Goal: Information Seeking & Learning: Learn about a topic

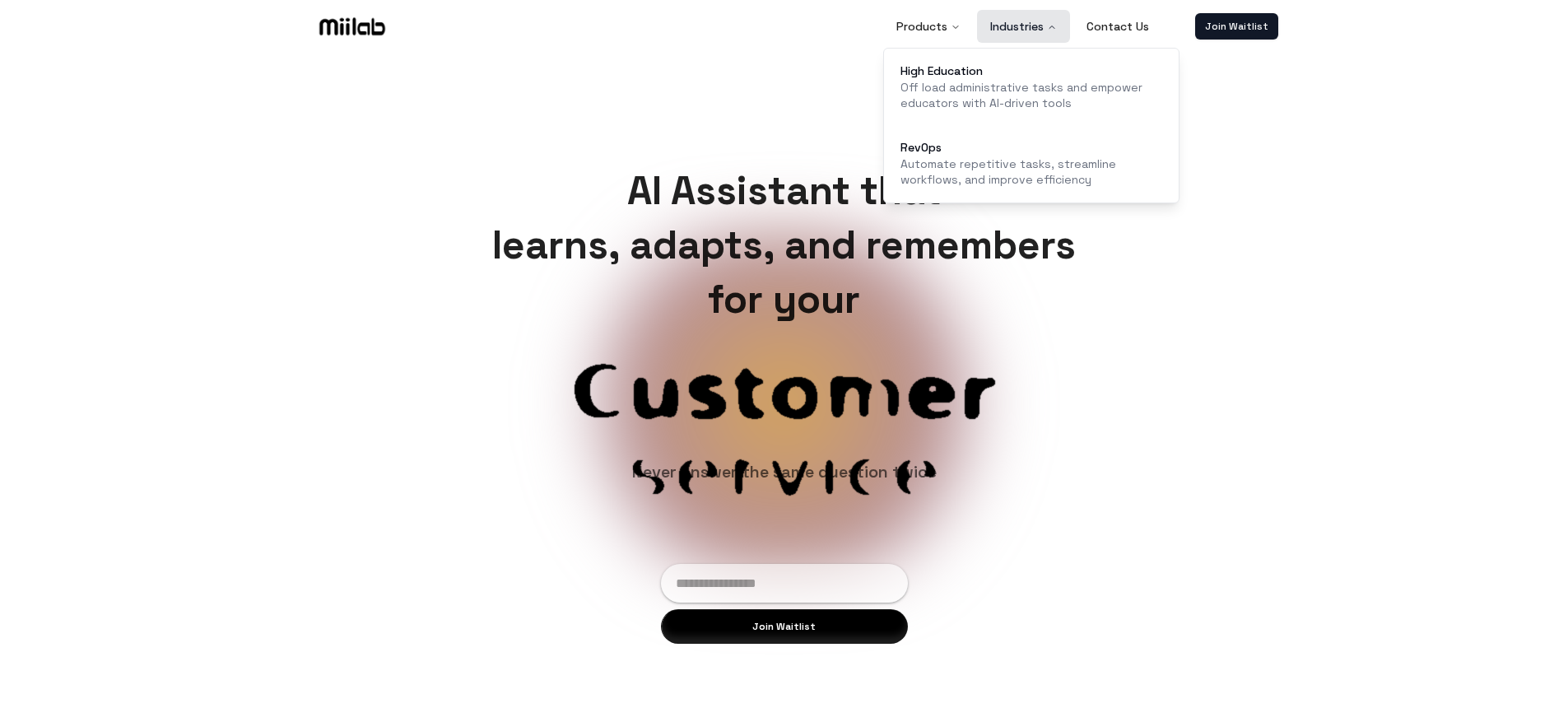
click at [1048, 27] on button "Industries" at bounding box center [1023, 26] width 93 height 33
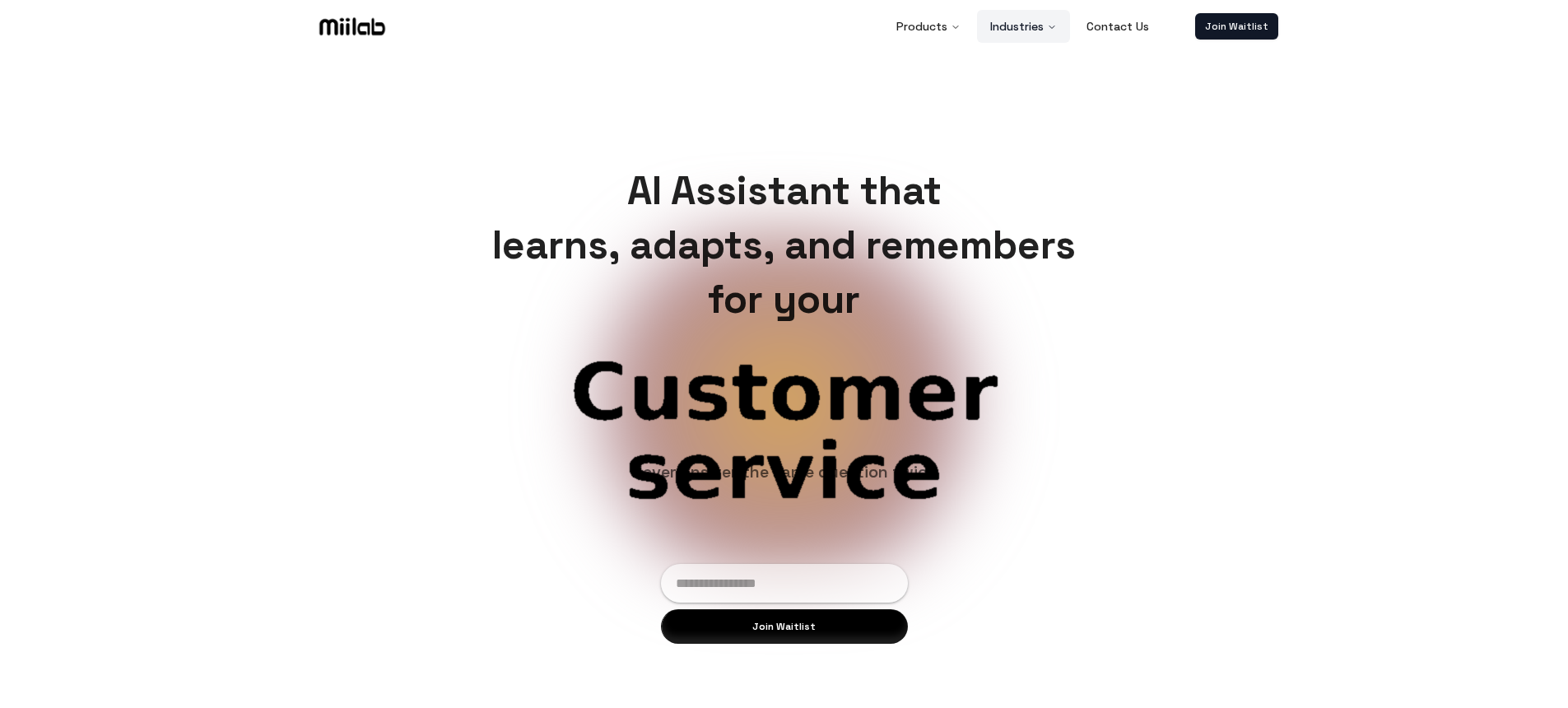
click at [1048, 27] on button "Industries" at bounding box center [1023, 26] width 93 height 33
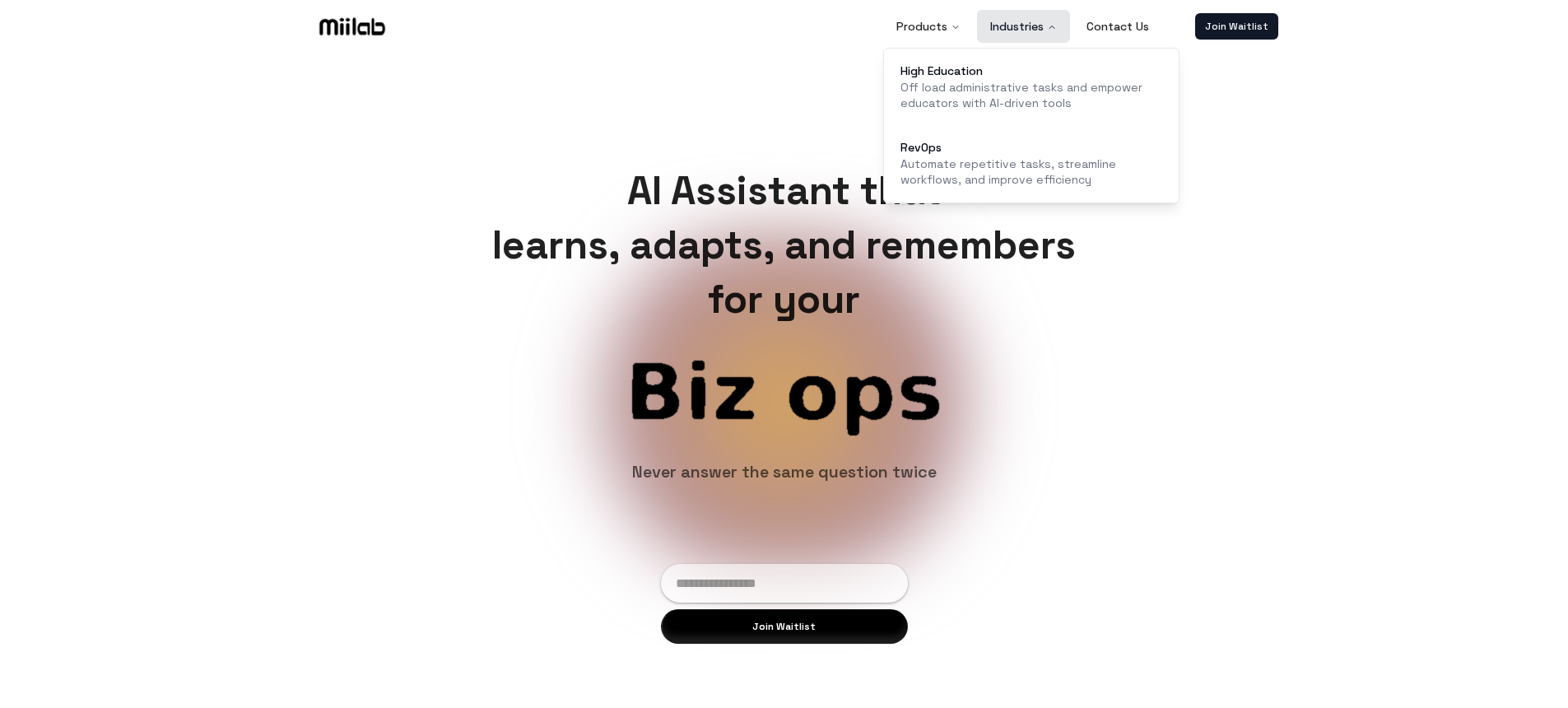
click at [1029, 21] on button "Industries" at bounding box center [1023, 26] width 93 height 33
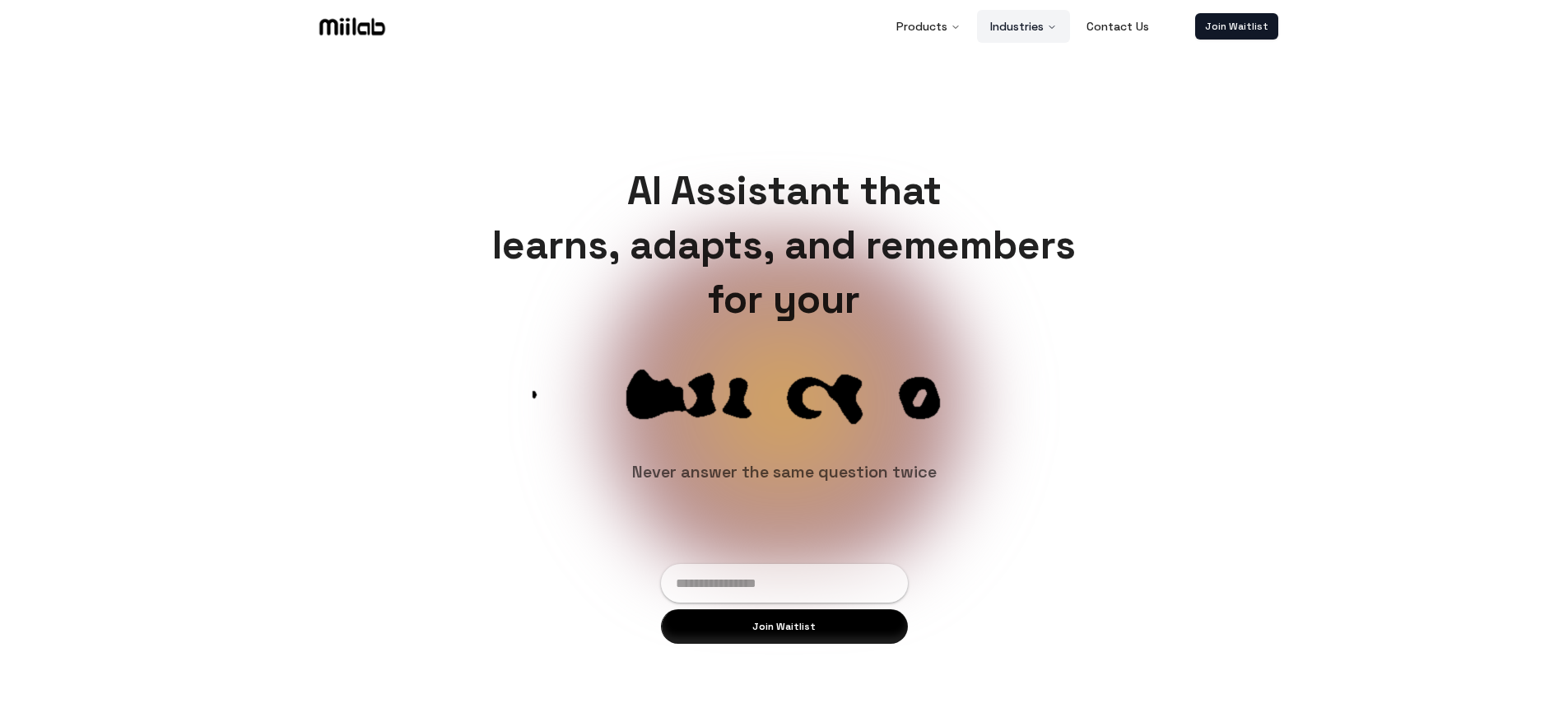
click at [1049, 36] on button "Industries" at bounding box center [1023, 26] width 93 height 33
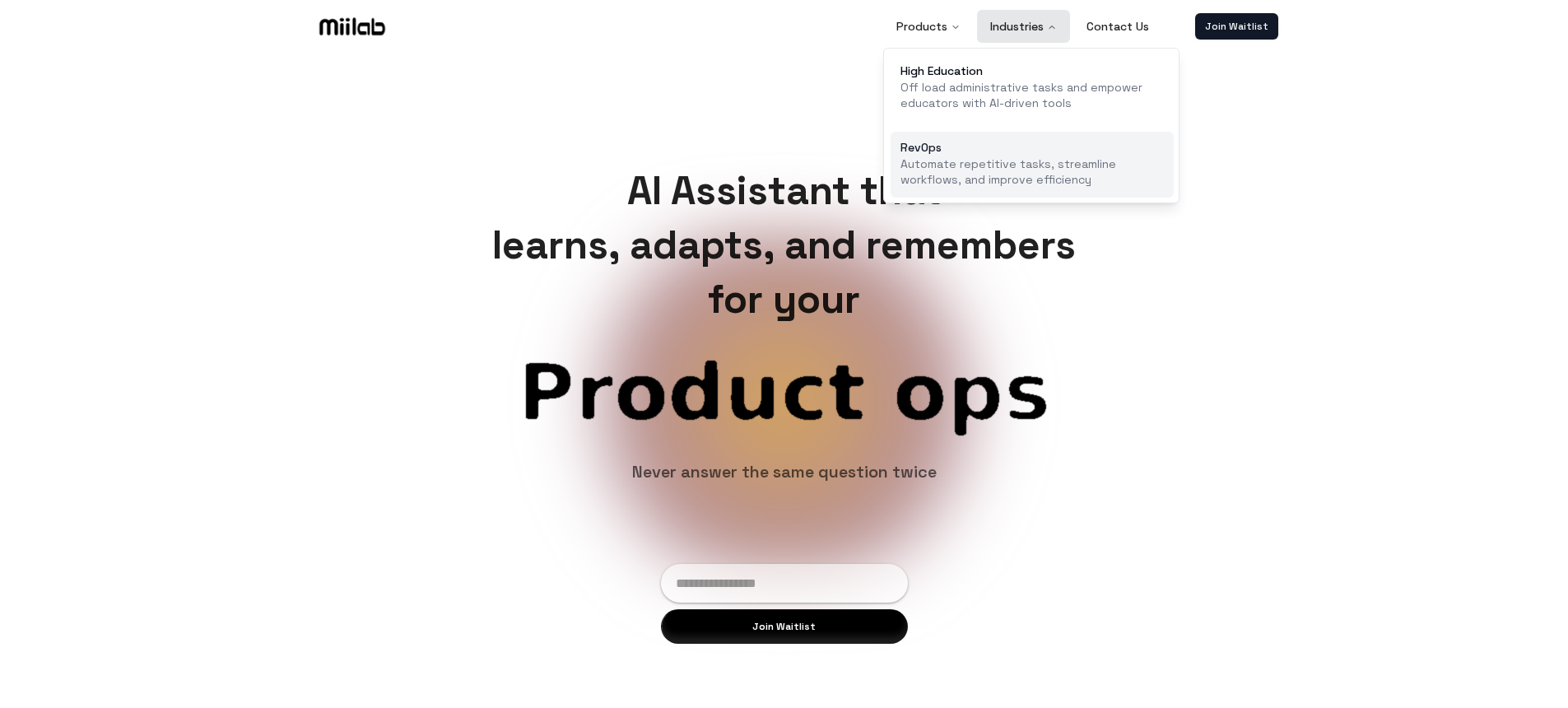
click at [984, 164] on p "Automate repetitive tasks, streamline workflows, and improve efficiency" at bounding box center [1032, 172] width 263 height 32
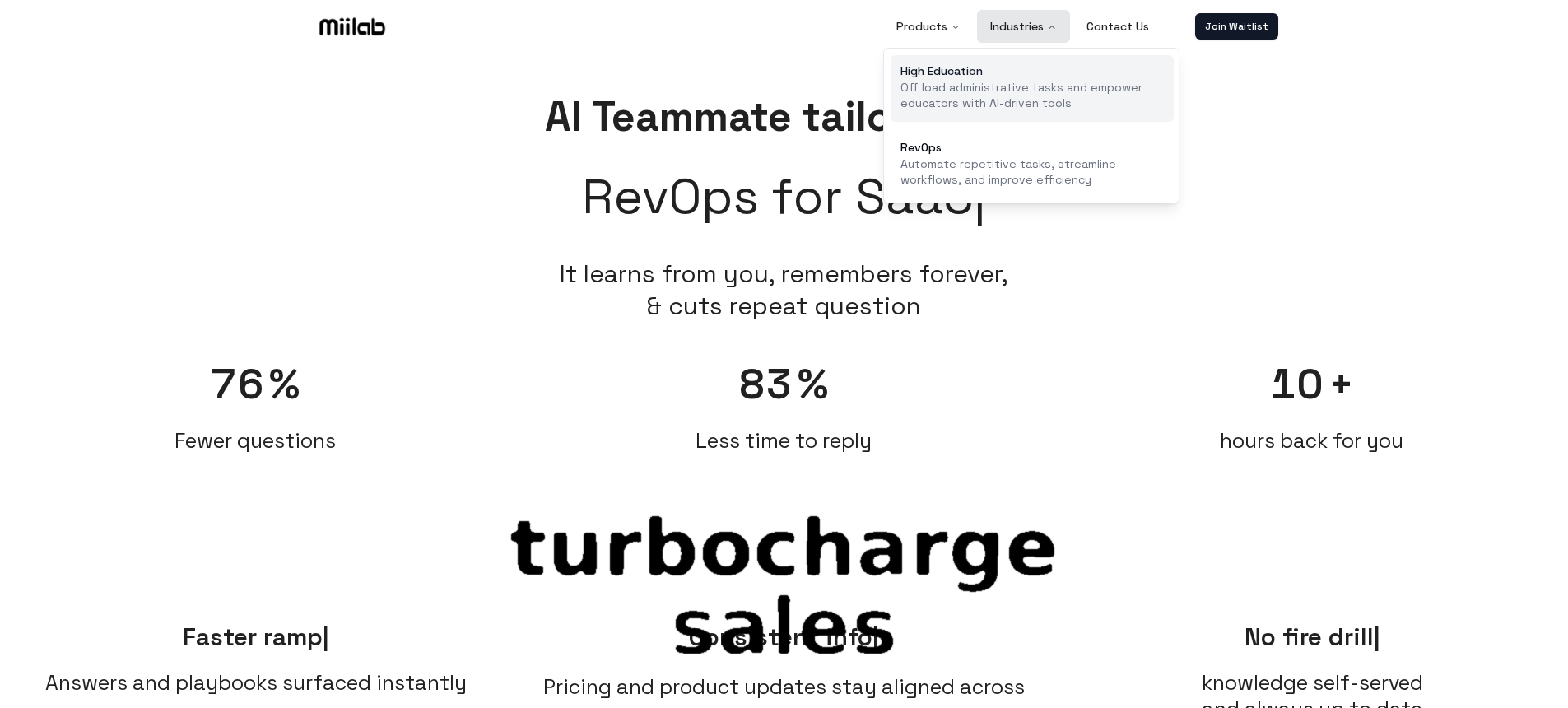
click at [1000, 80] on p "Off load administrative tasks and empower educators with AI-driven tools" at bounding box center [1032, 96] width 263 height 32
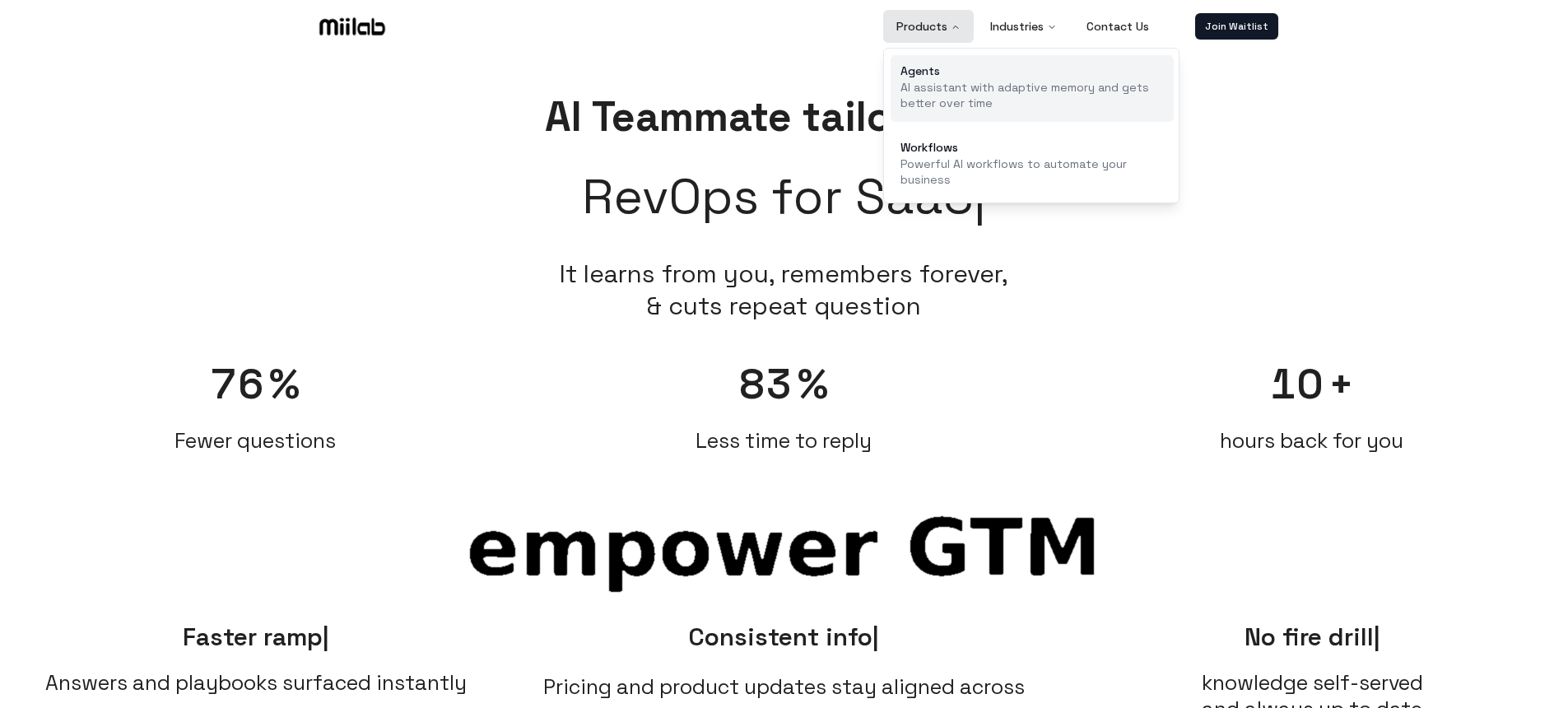
click at [958, 94] on p "AI assistant with adaptive memory and gets better over time" at bounding box center [1032, 96] width 263 height 32
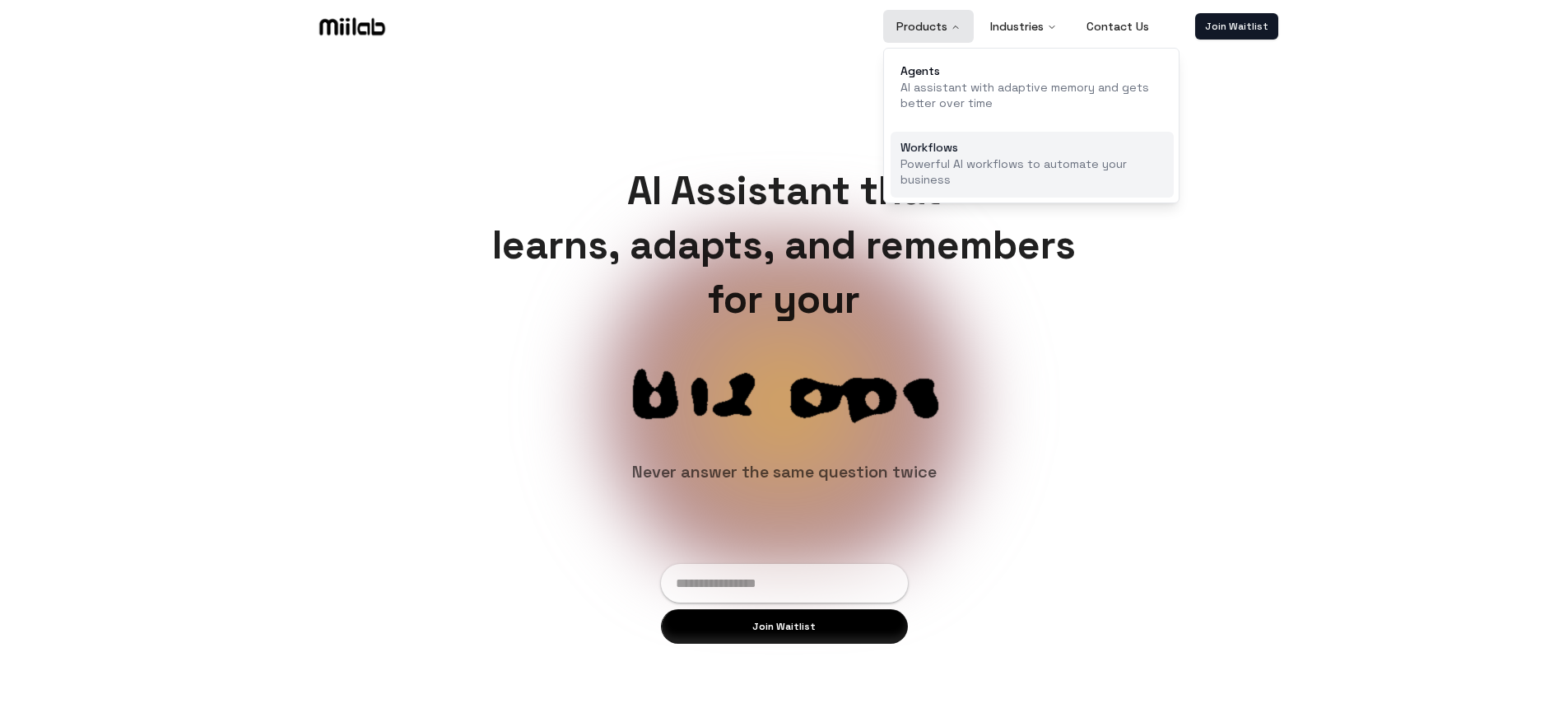
click at [951, 147] on div "Workflows" at bounding box center [1032, 147] width 263 height 12
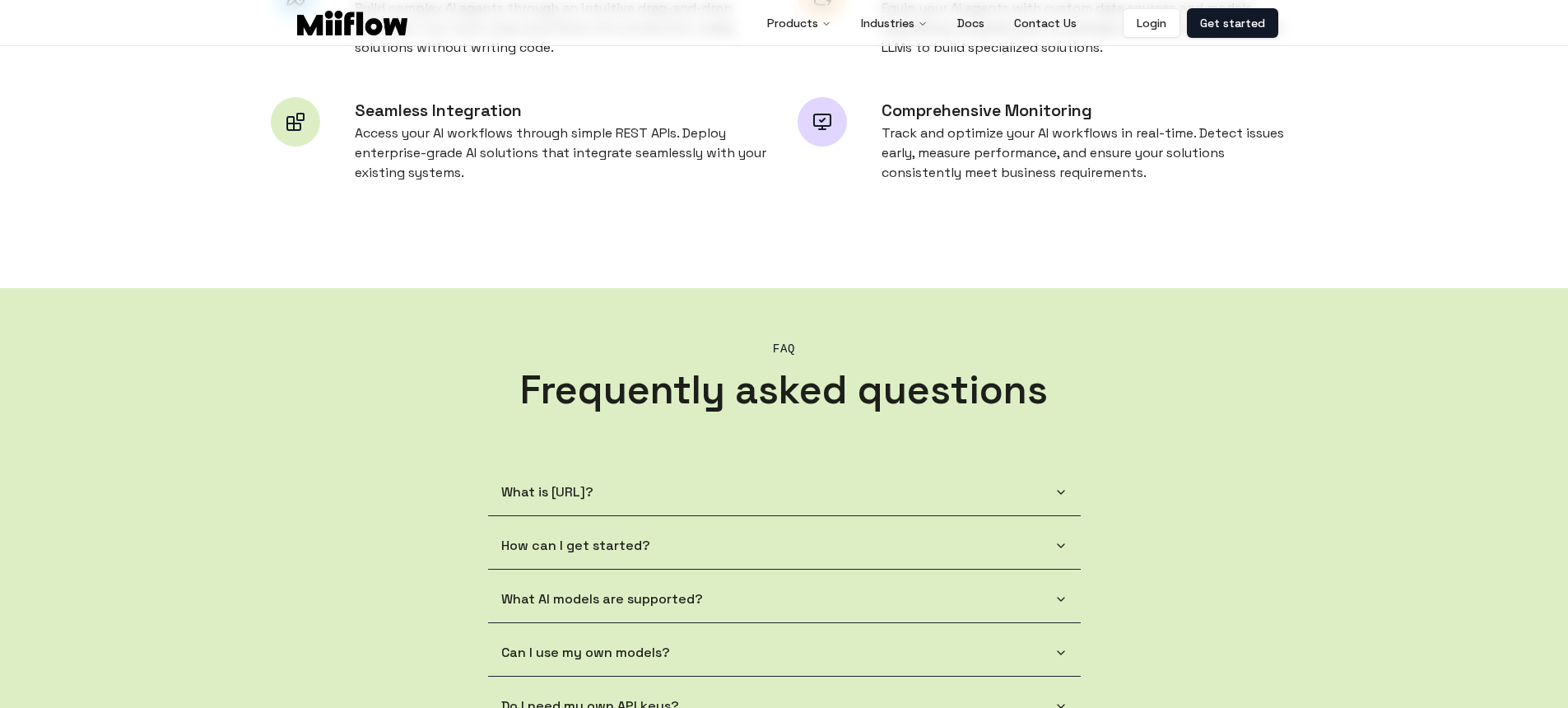
scroll to position [1589, 0]
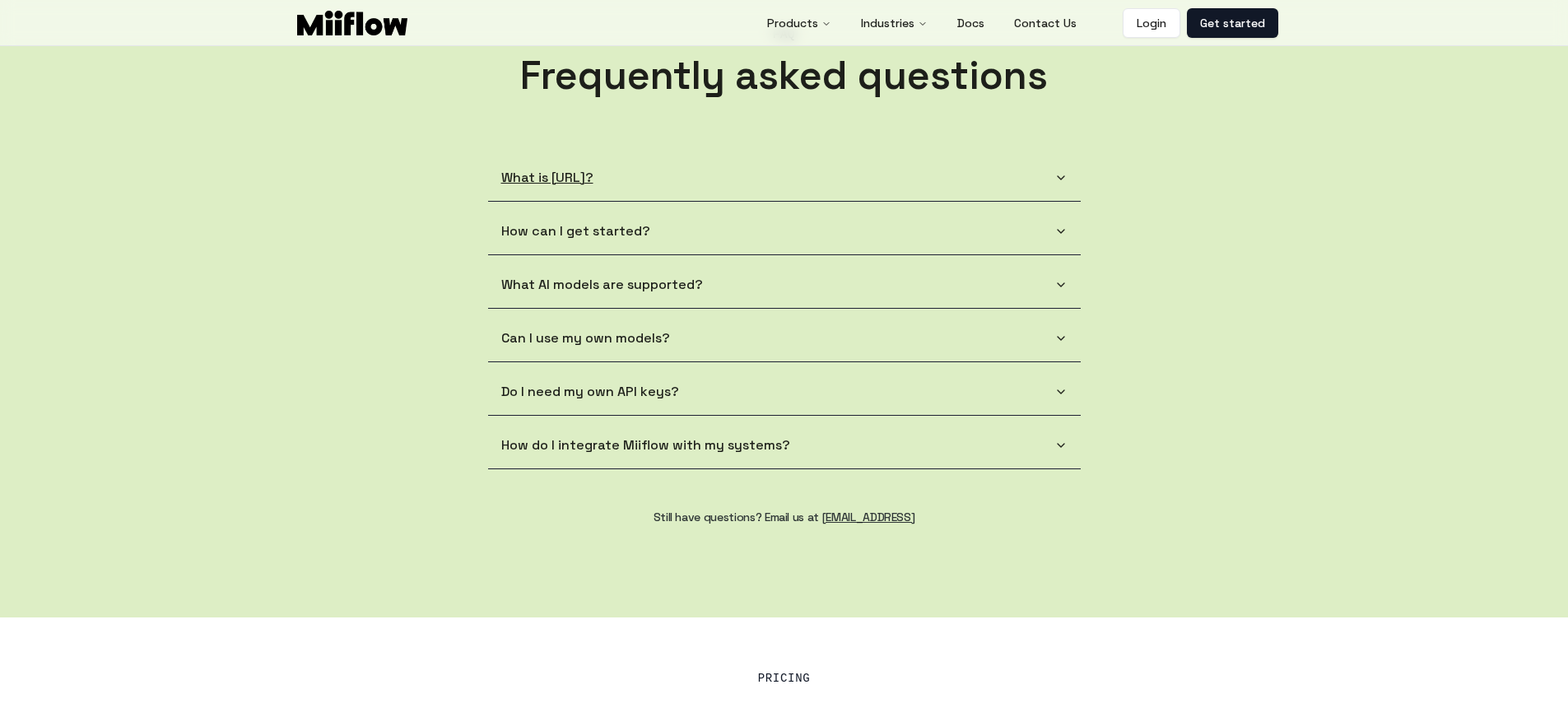
click at [895, 185] on button "What is [URL]?" at bounding box center [784, 178] width 593 height 46
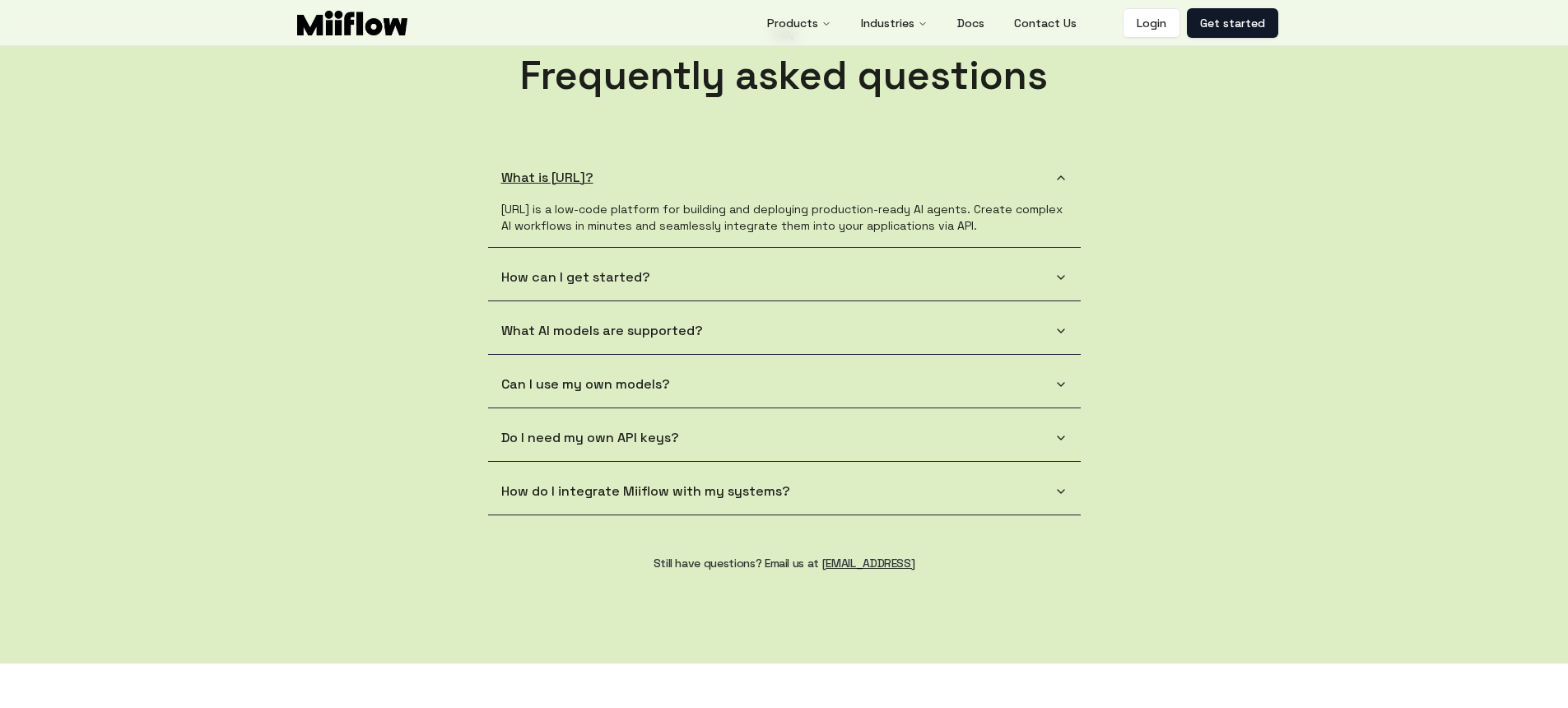
click at [1003, 183] on button "What is [URL]?" at bounding box center [784, 178] width 593 height 46
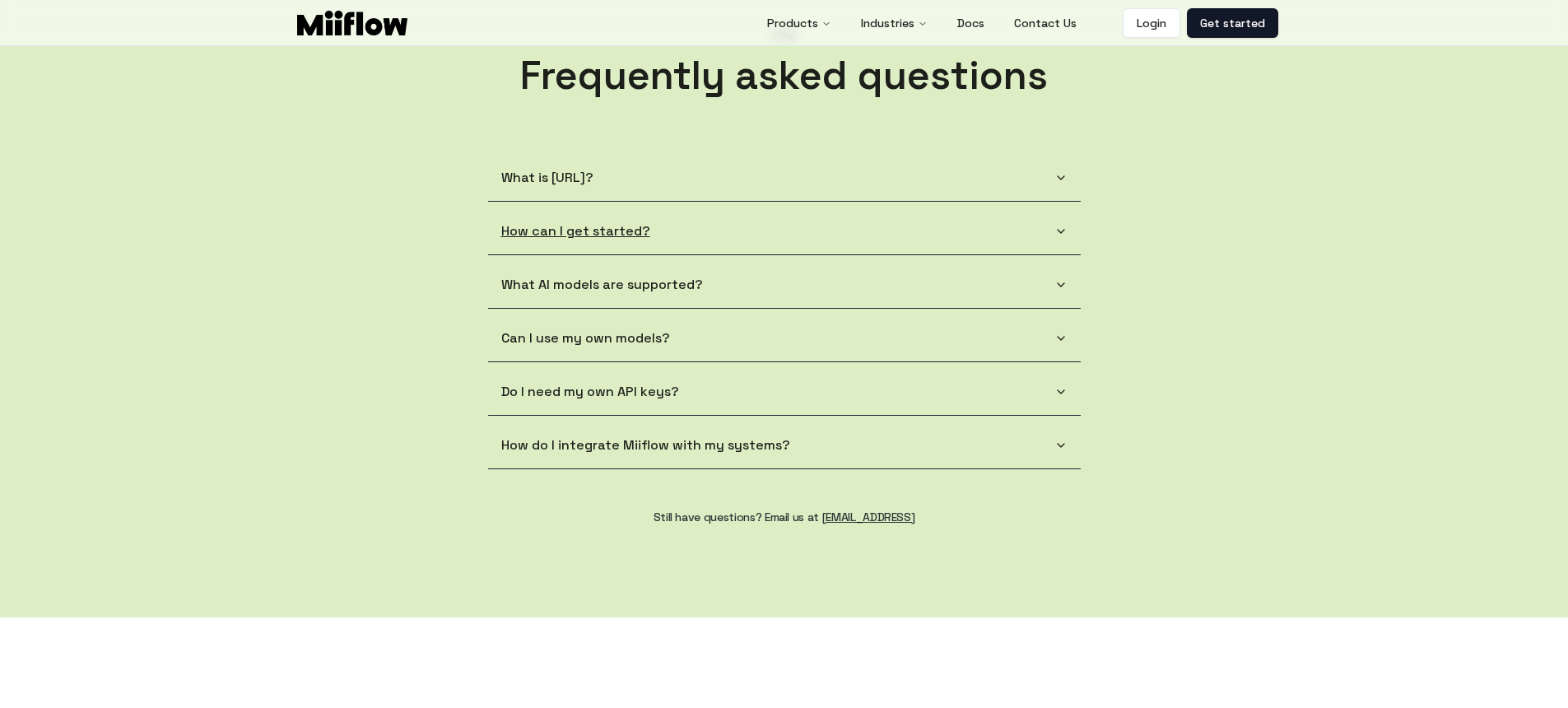
click at [905, 238] on button "How can I get started?" at bounding box center [784, 231] width 593 height 46
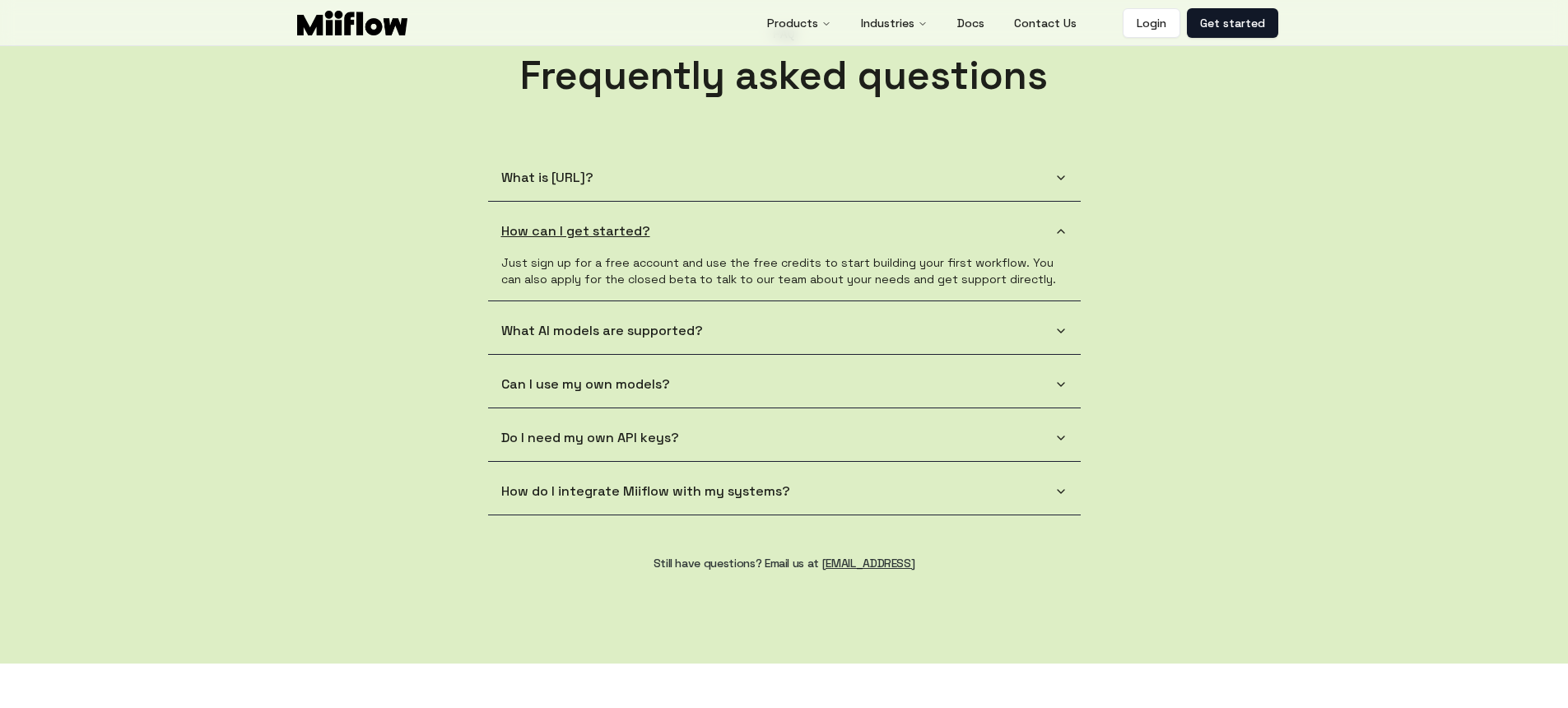
click at [1040, 233] on button "How can I get started?" at bounding box center [784, 231] width 593 height 46
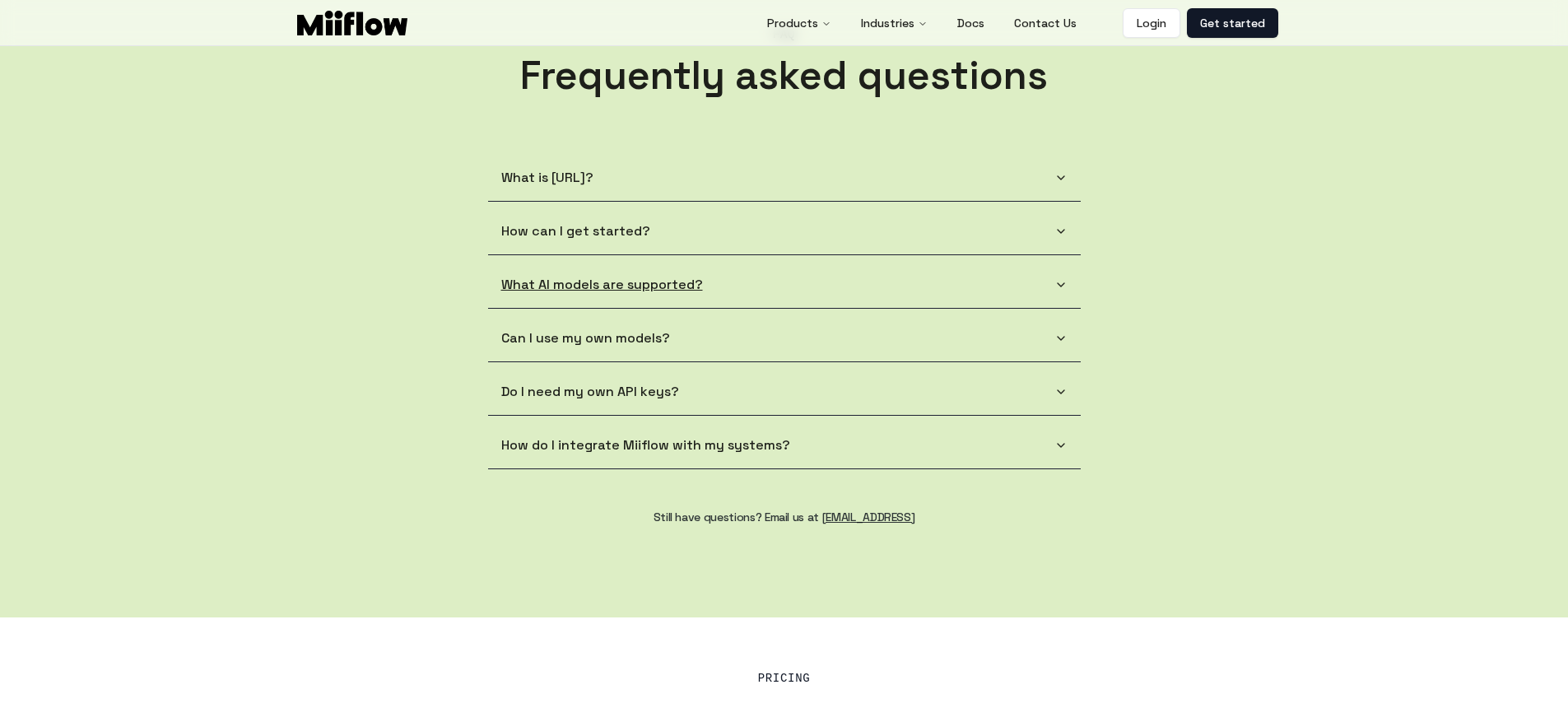
click at [884, 284] on button "What AI models are supported?" at bounding box center [784, 285] width 593 height 46
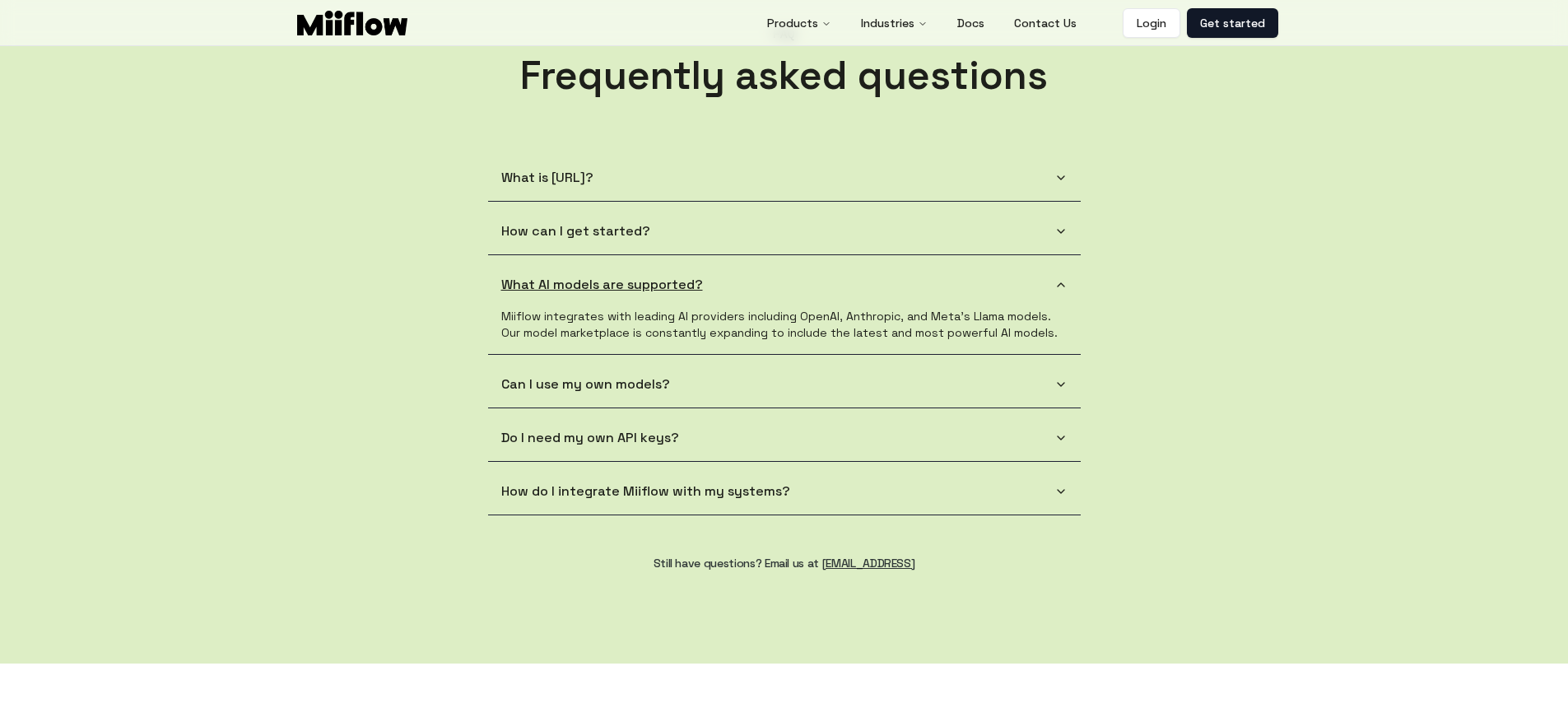
click at [1016, 292] on button "What AI models are supported?" at bounding box center [784, 285] width 593 height 46
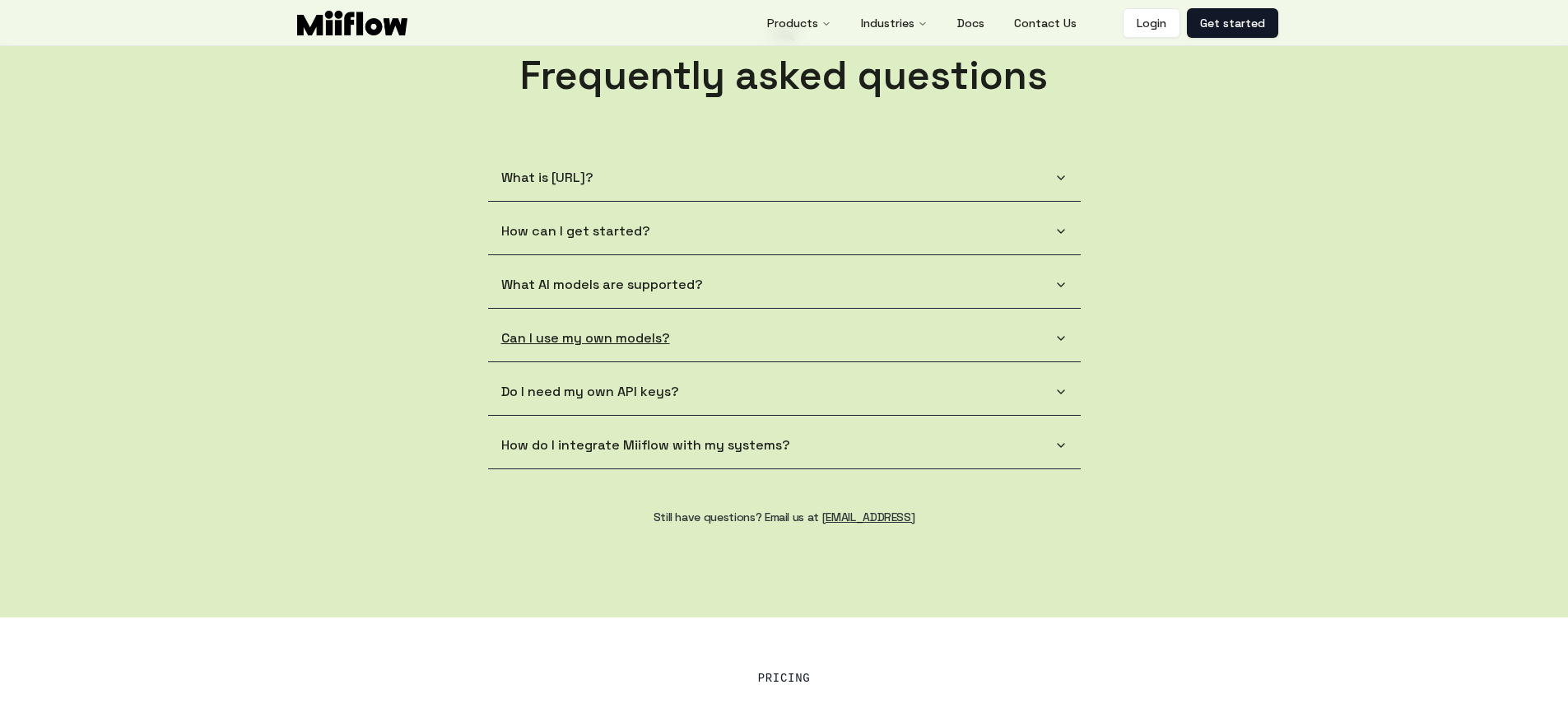
click at [941, 348] on button "Can I use my own models?" at bounding box center [784, 339] width 593 height 46
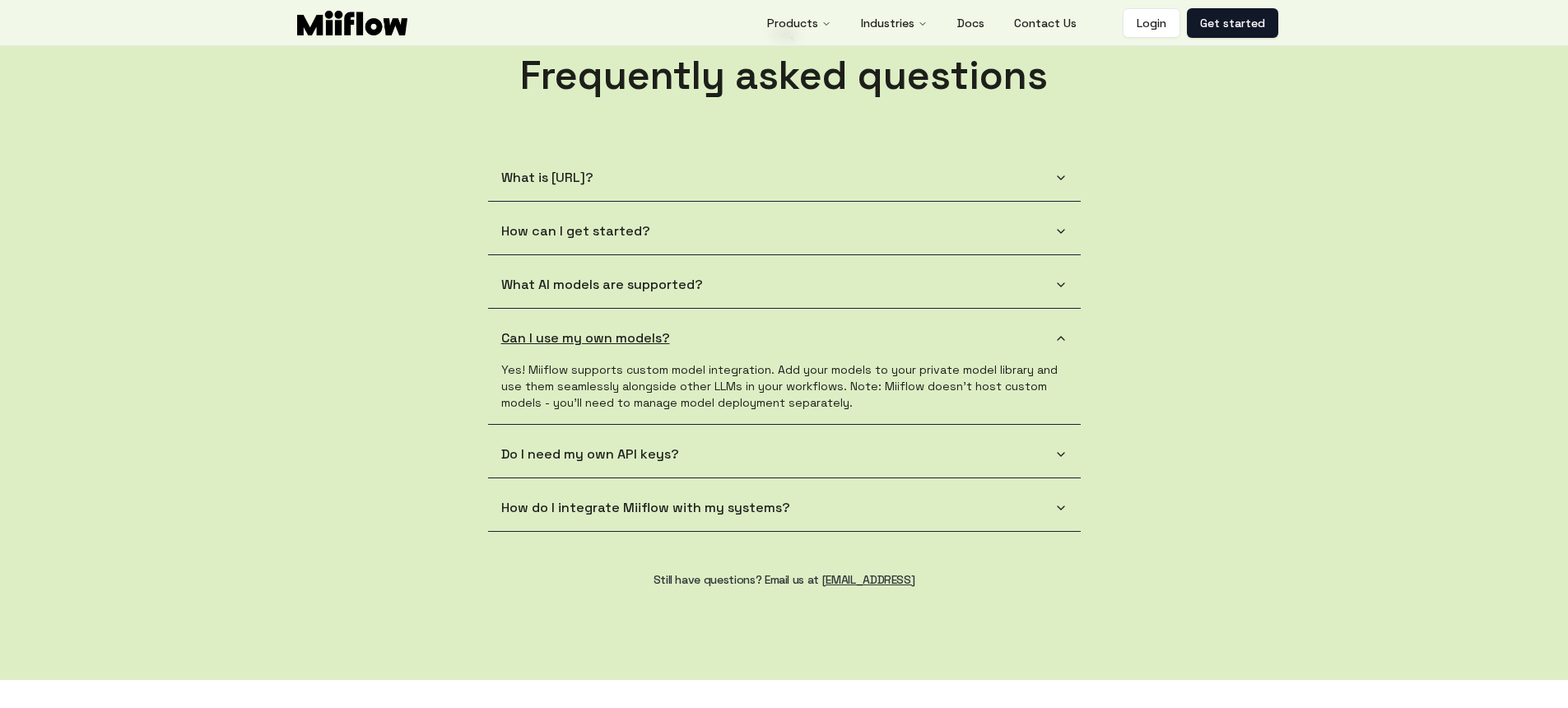
click at [945, 341] on button "Can I use my own models?" at bounding box center [784, 339] width 593 height 46
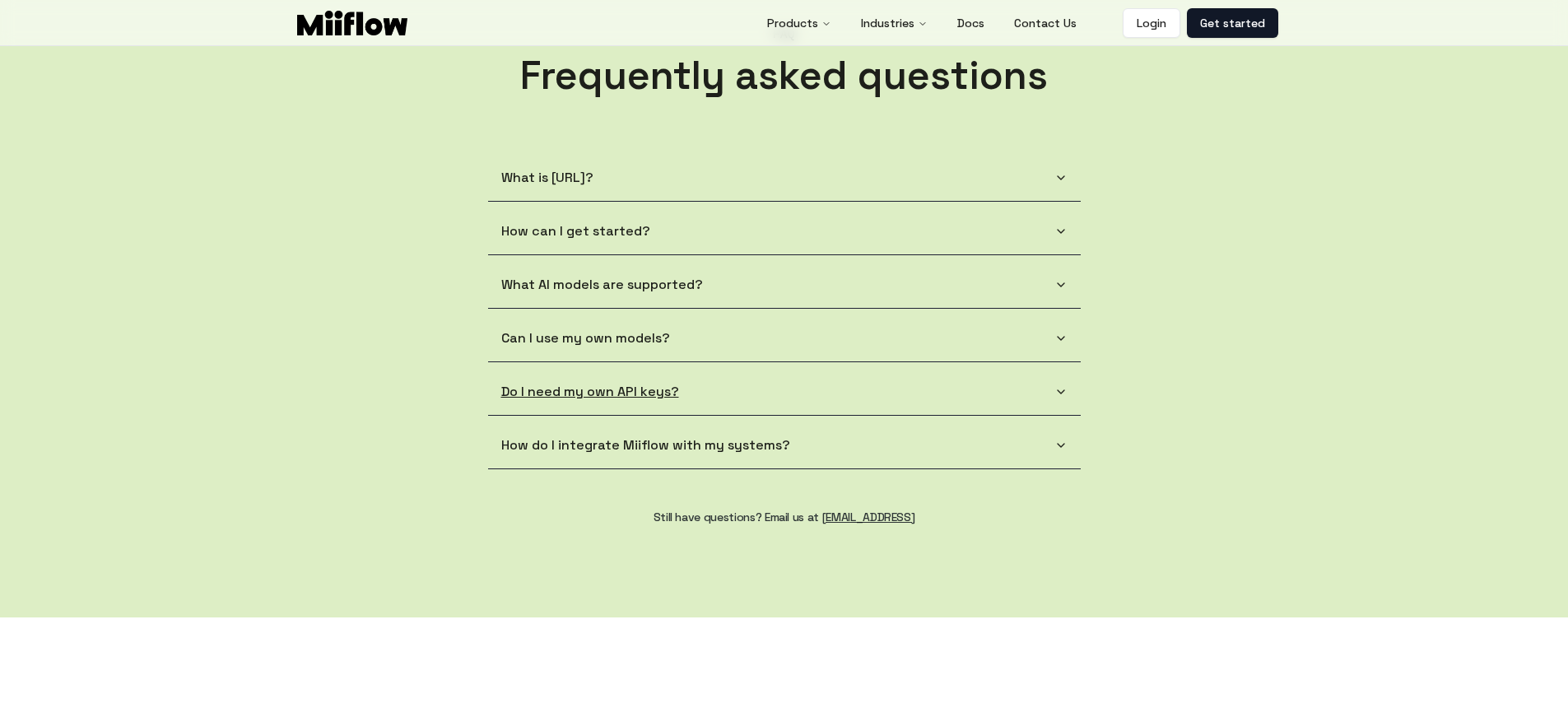
click at [881, 398] on button "Do I need my own API keys?" at bounding box center [784, 392] width 593 height 46
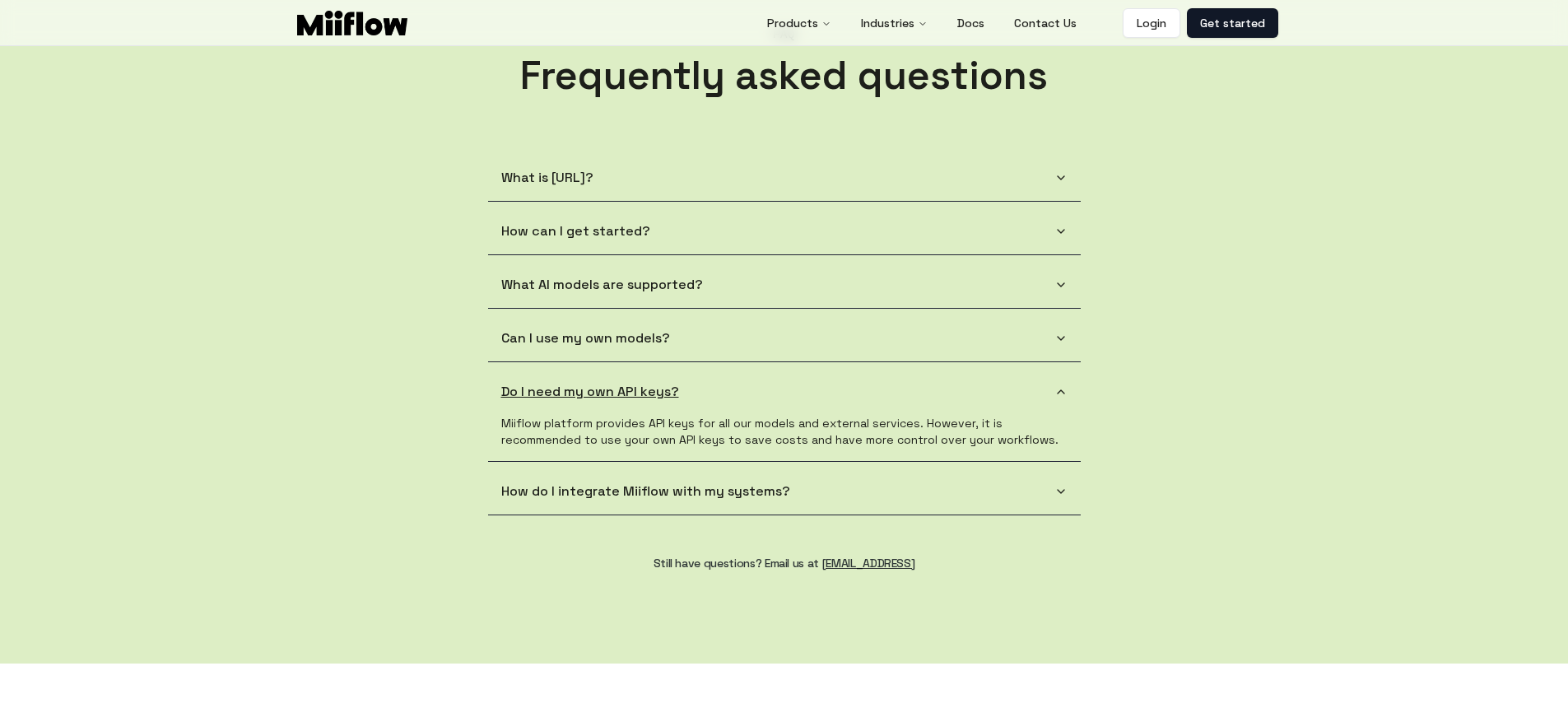
click at [997, 385] on button "Do I need my own API keys?" at bounding box center [784, 392] width 593 height 46
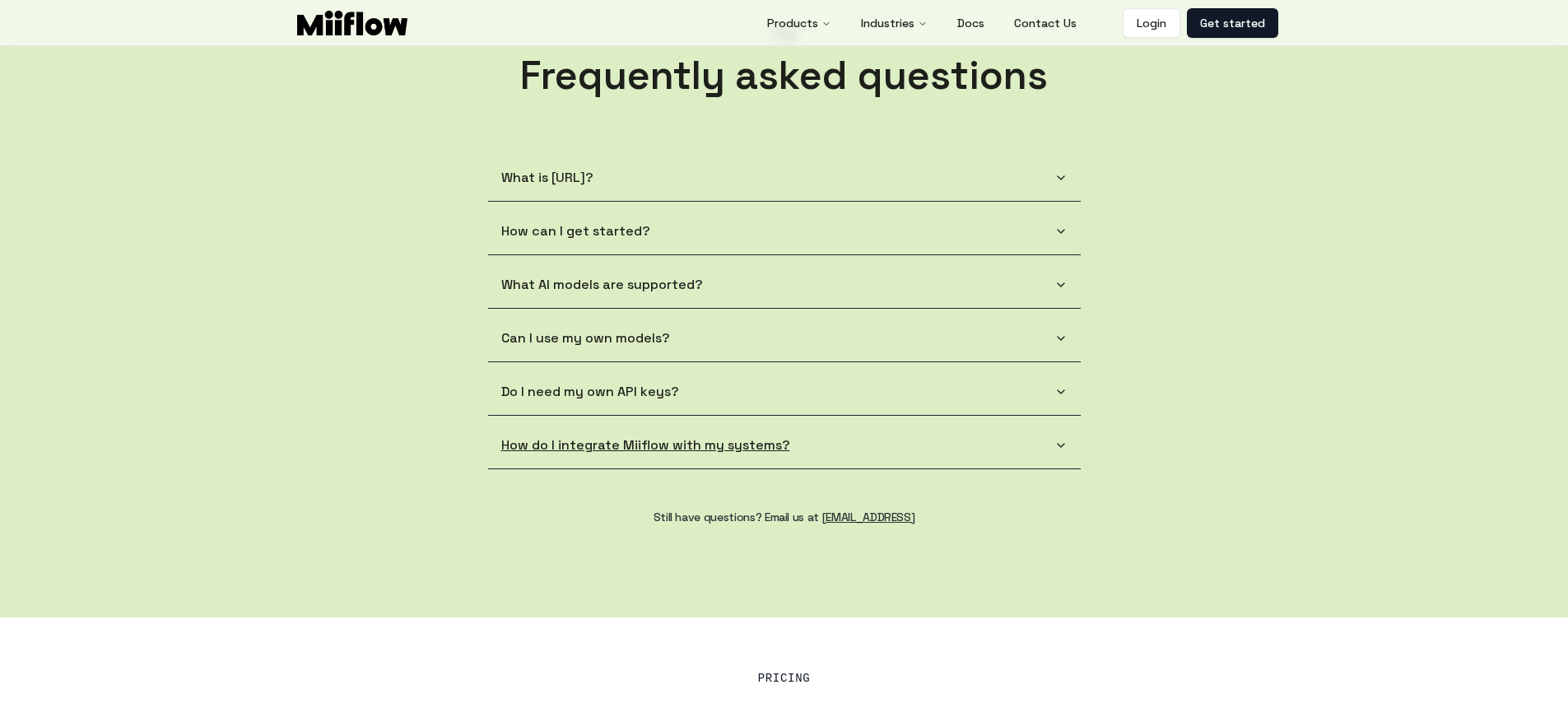
click at [983, 430] on button "How do I integrate Miiflow with my systems?" at bounding box center [784, 445] width 593 height 46
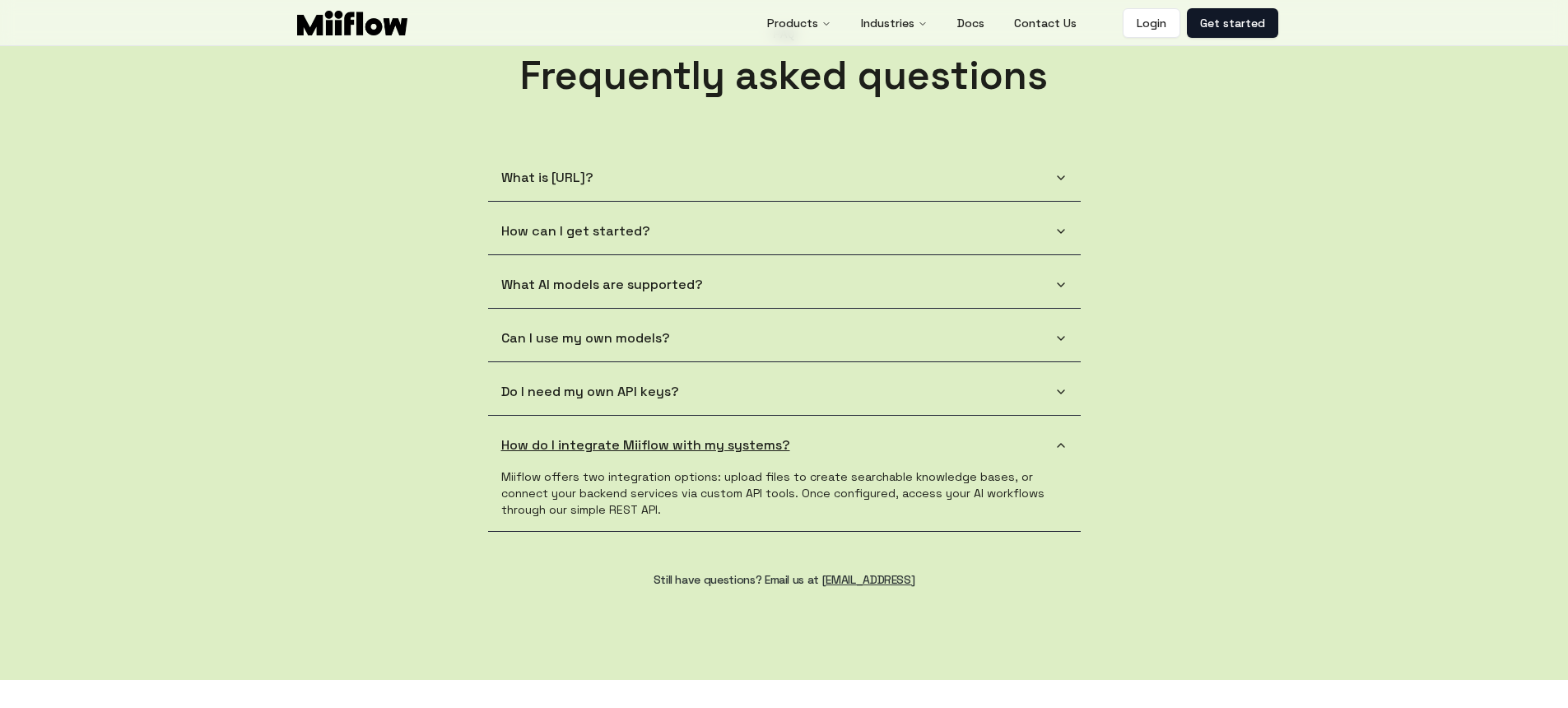
click at [965, 444] on button "How do I integrate Miiflow with my systems?" at bounding box center [784, 445] width 593 height 46
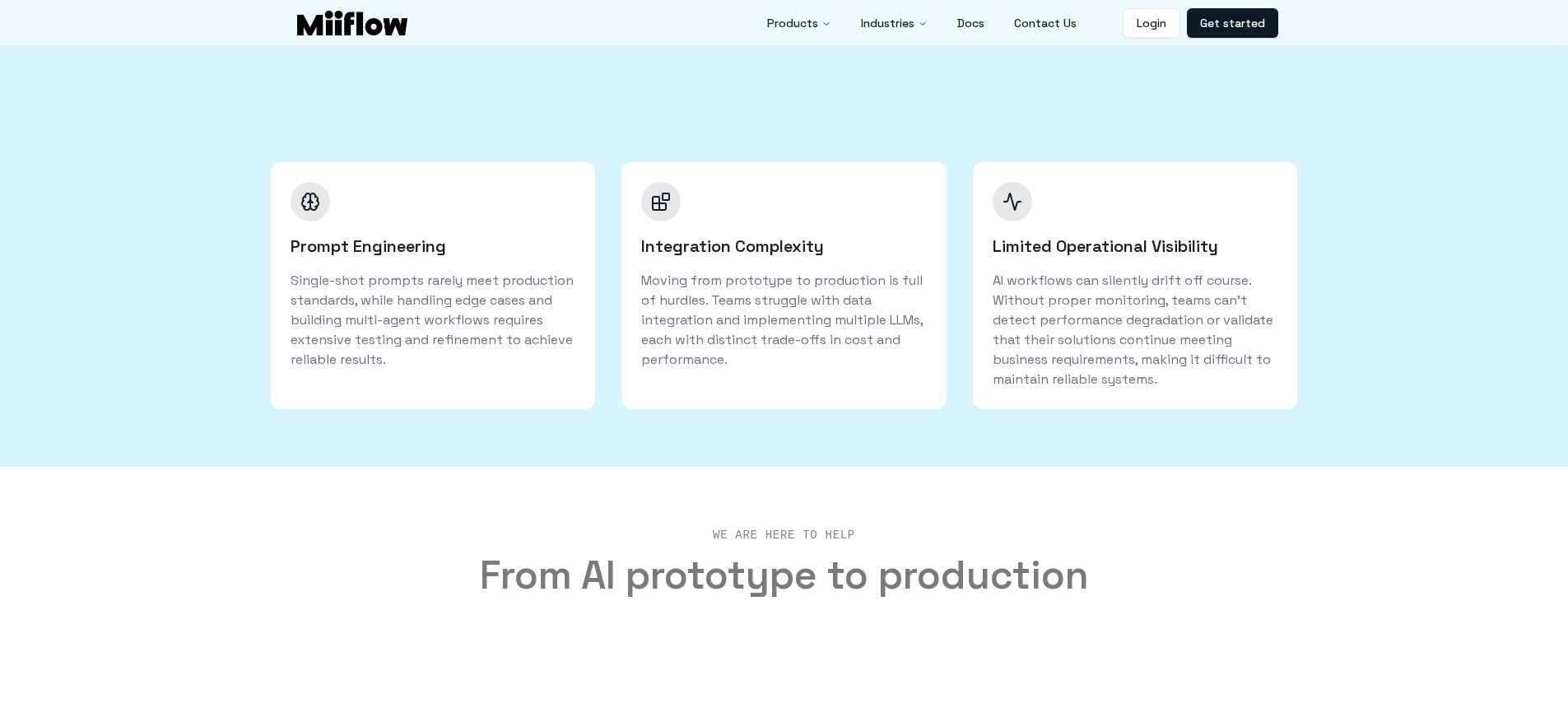
scroll to position [0, 0]
